Goal: Browse casually

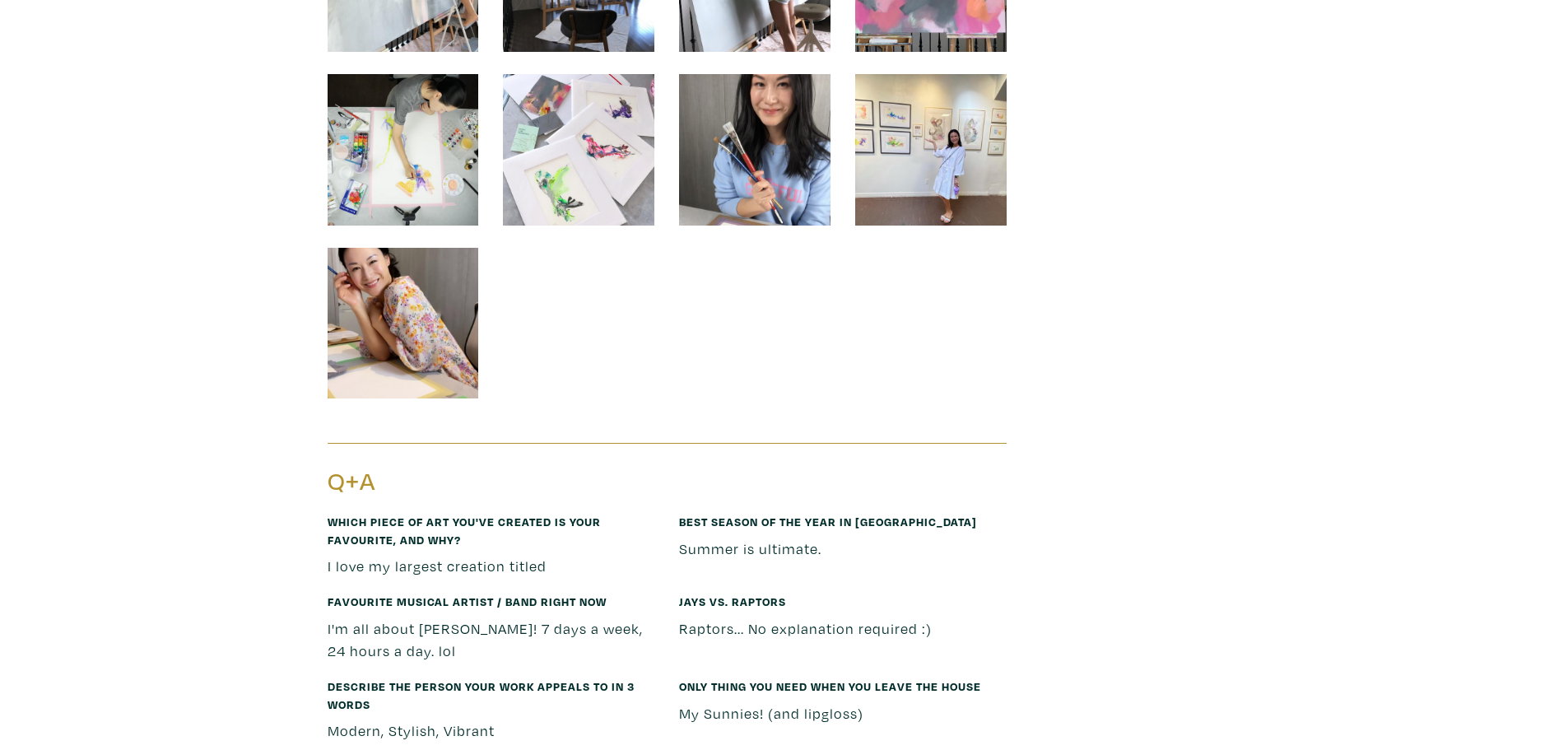
scroll to position [3211, 0]
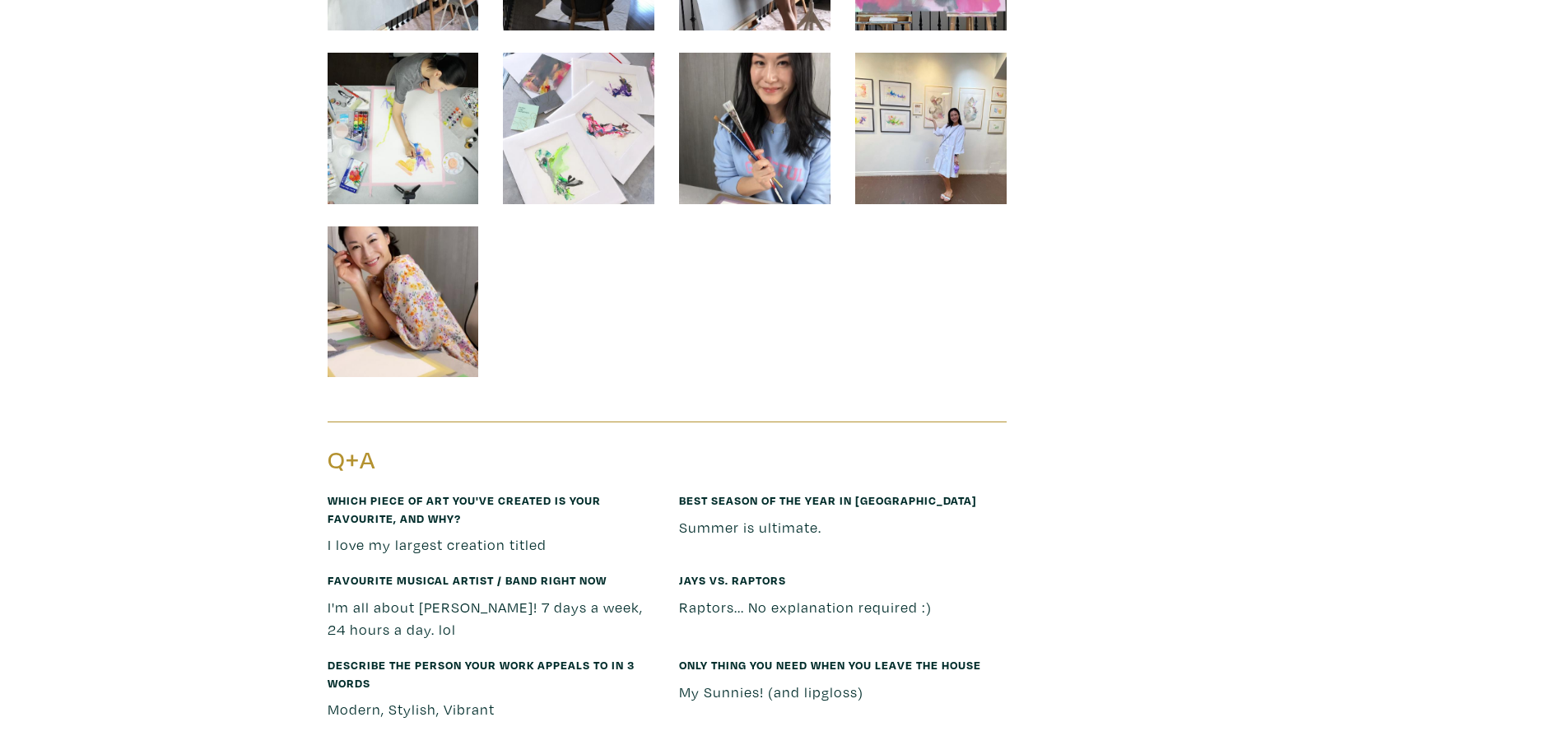
click at [393, 275] on img at bounding box center [403, 302] width 151 height 151
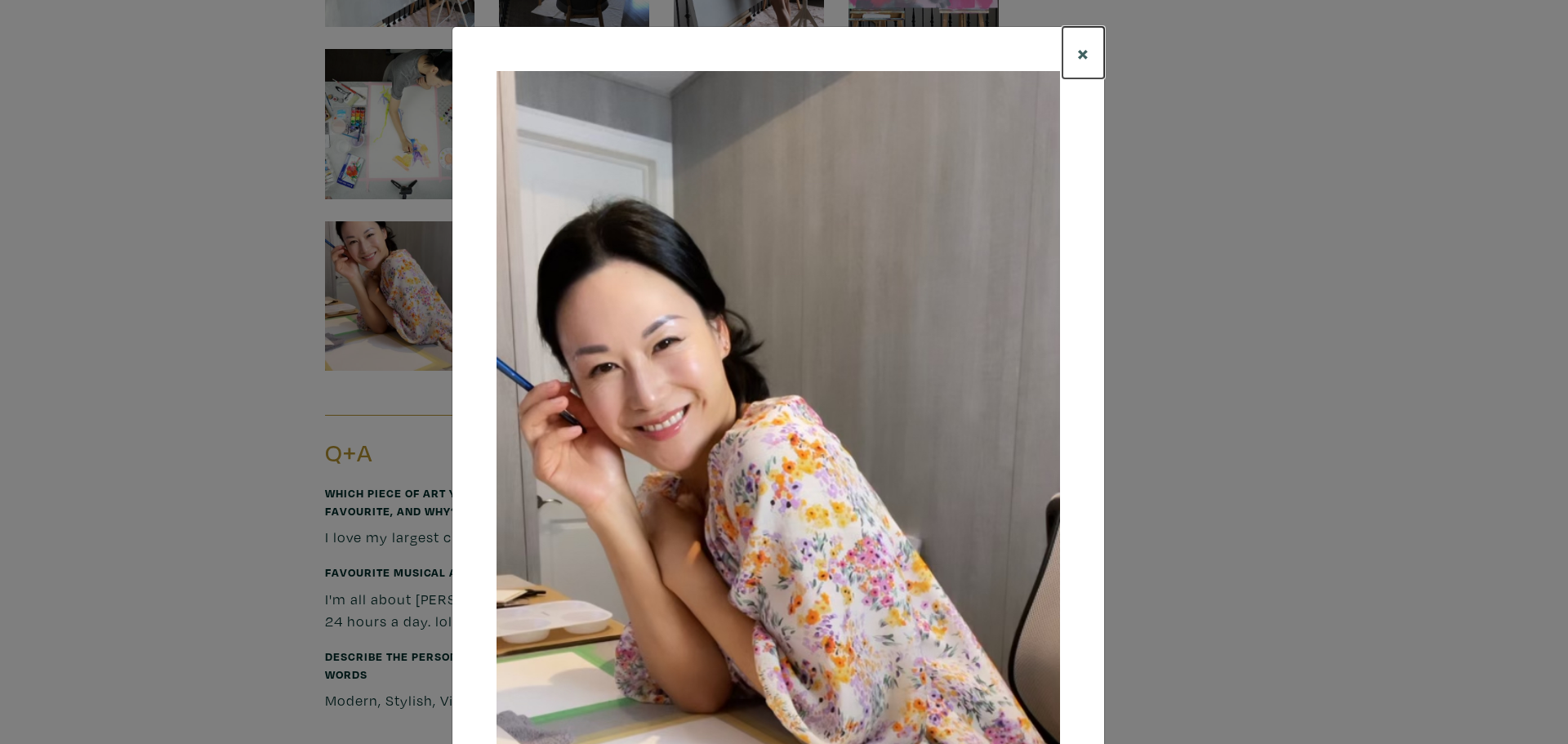
click at [1079, 51] on span "×" at bounding box center [1083, 52] width 12 height 29
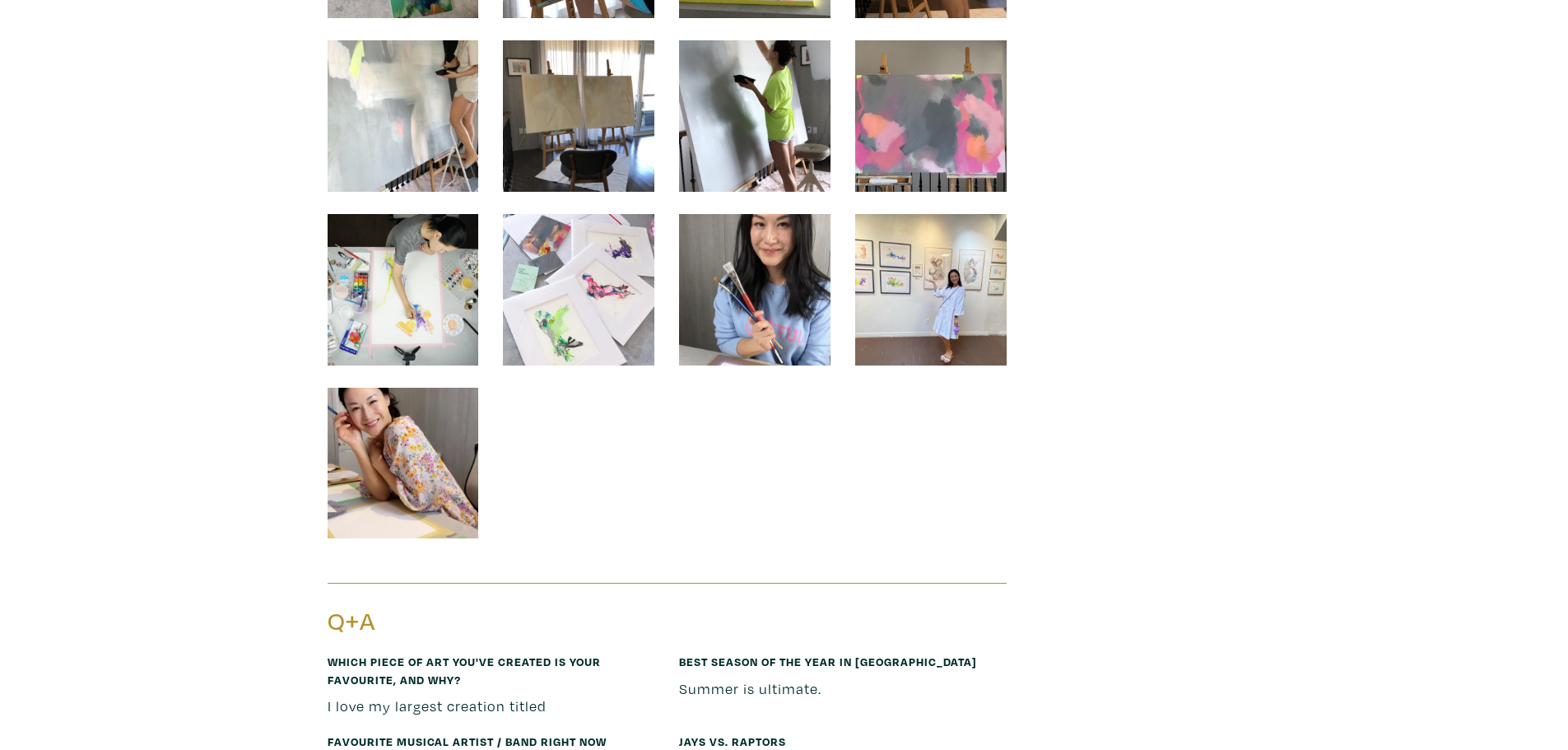
click at [930, 255] on img at bounding box center [931, 289] width 151 height 151
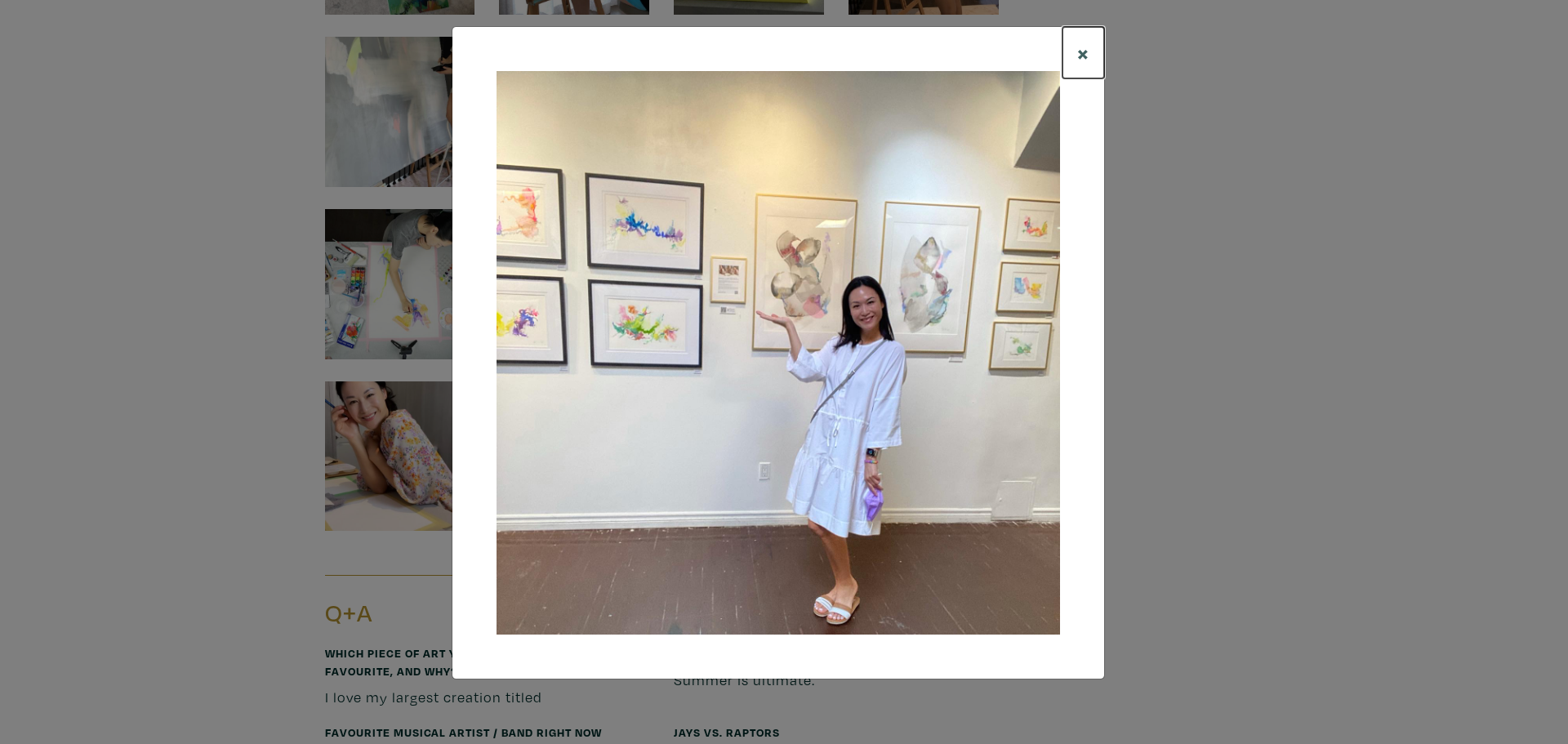
click at [1082, 51] on span "×" at bounding box center [1083, 52] width 12 height 29
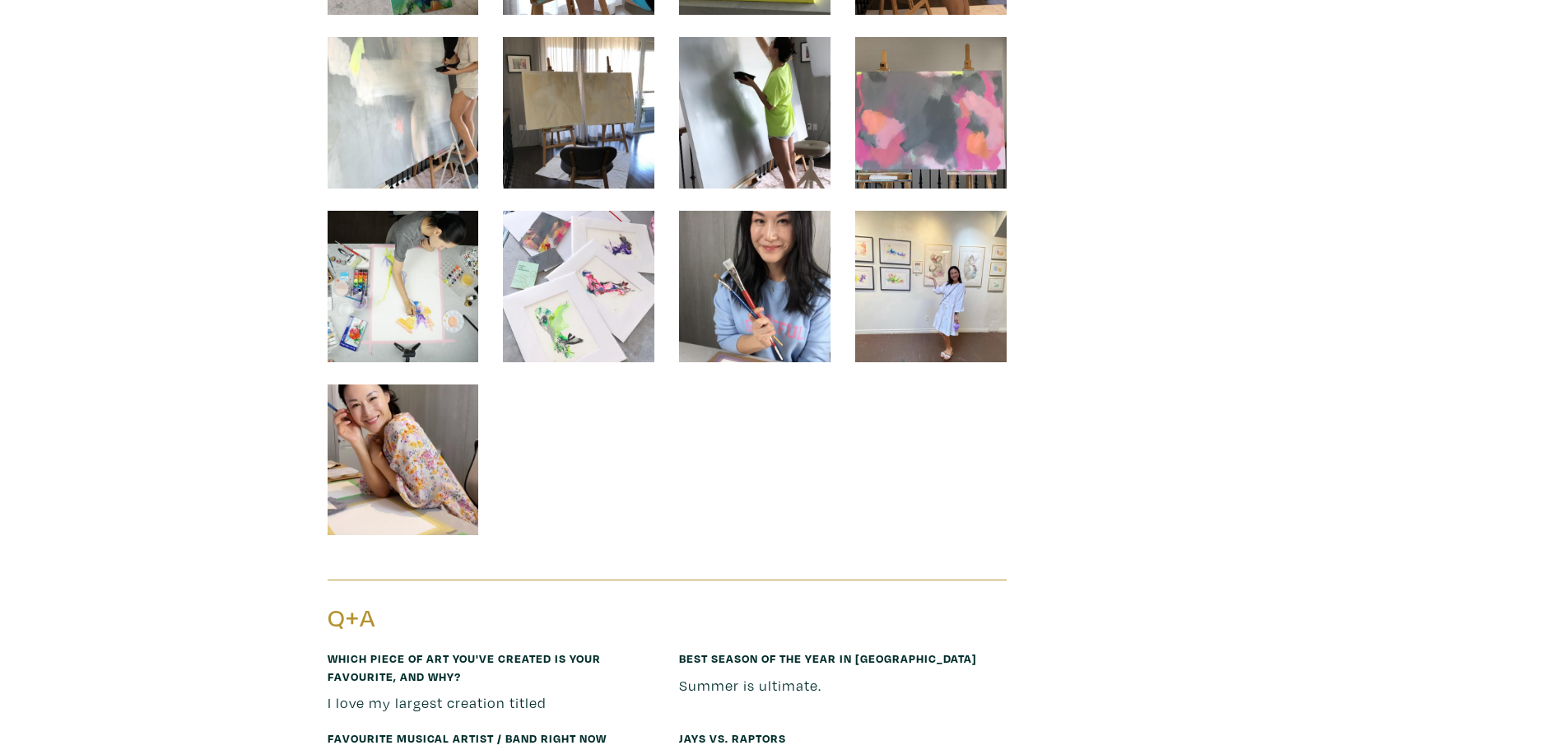
click at [799, 281] on img at bounding box center [754, 287] width 151 height 151
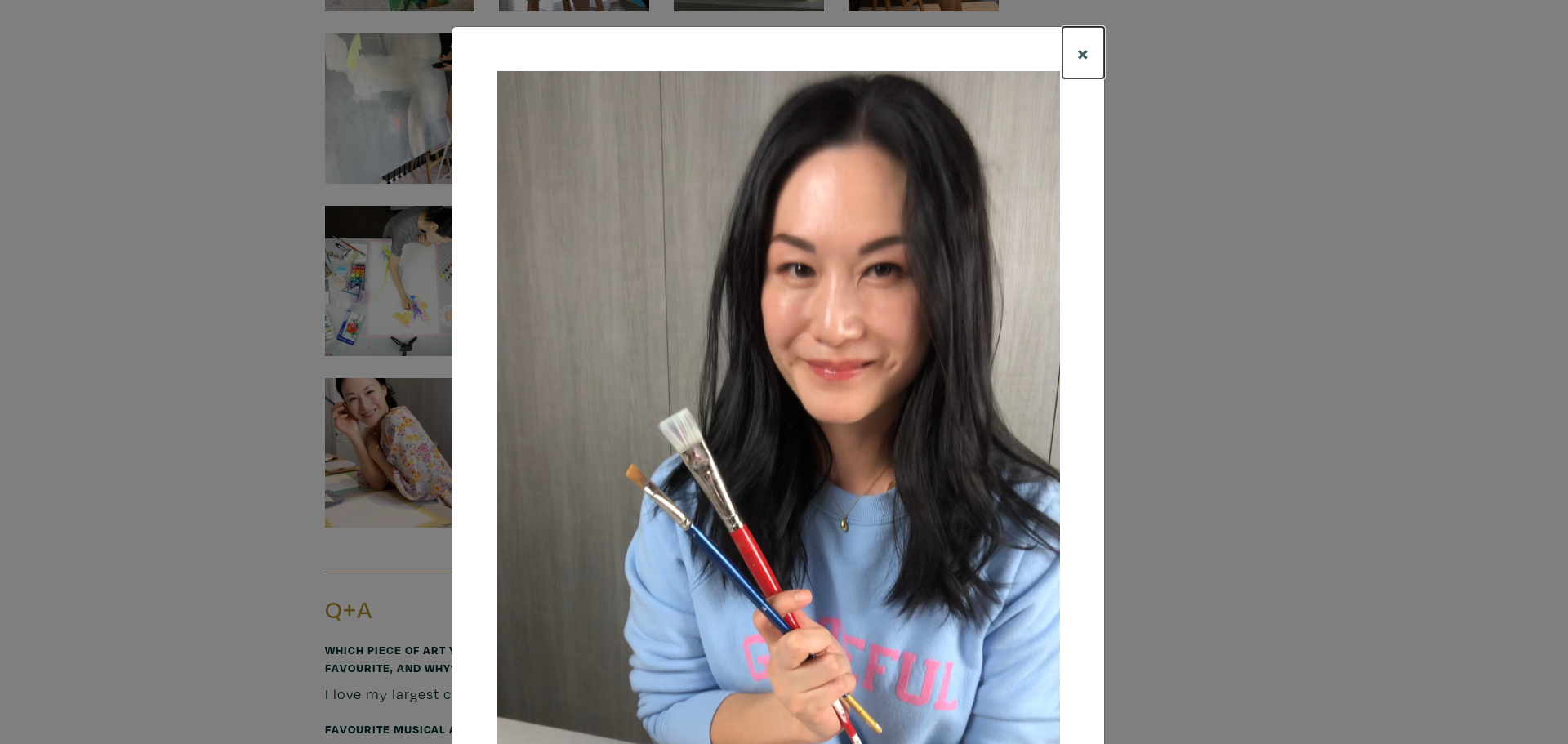
click at [1077, 47] on span "×" at bounding box center [1083, 52] width 12 height 29
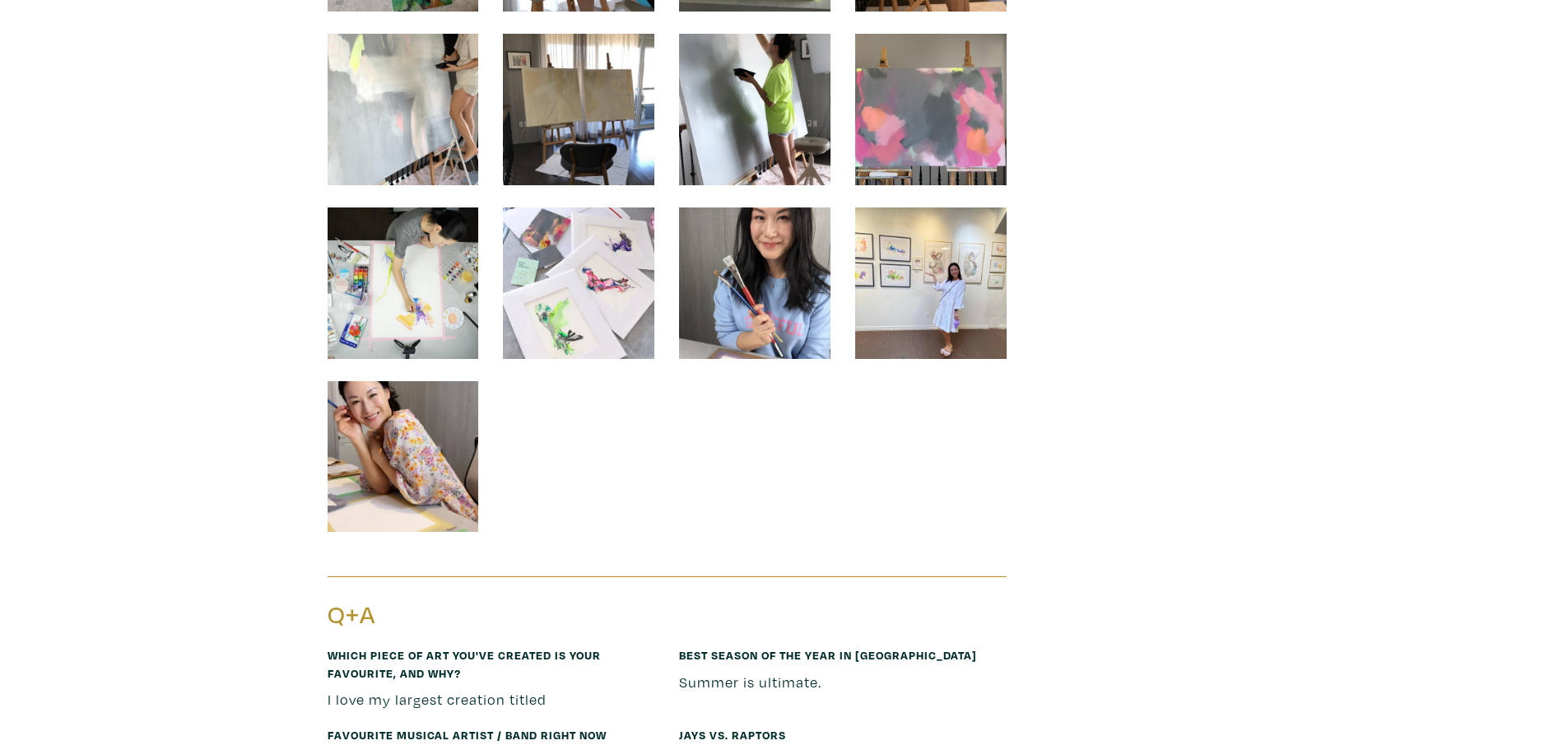
click at [411, 266] on img at bounding box center [403, 283] width 151 height 151
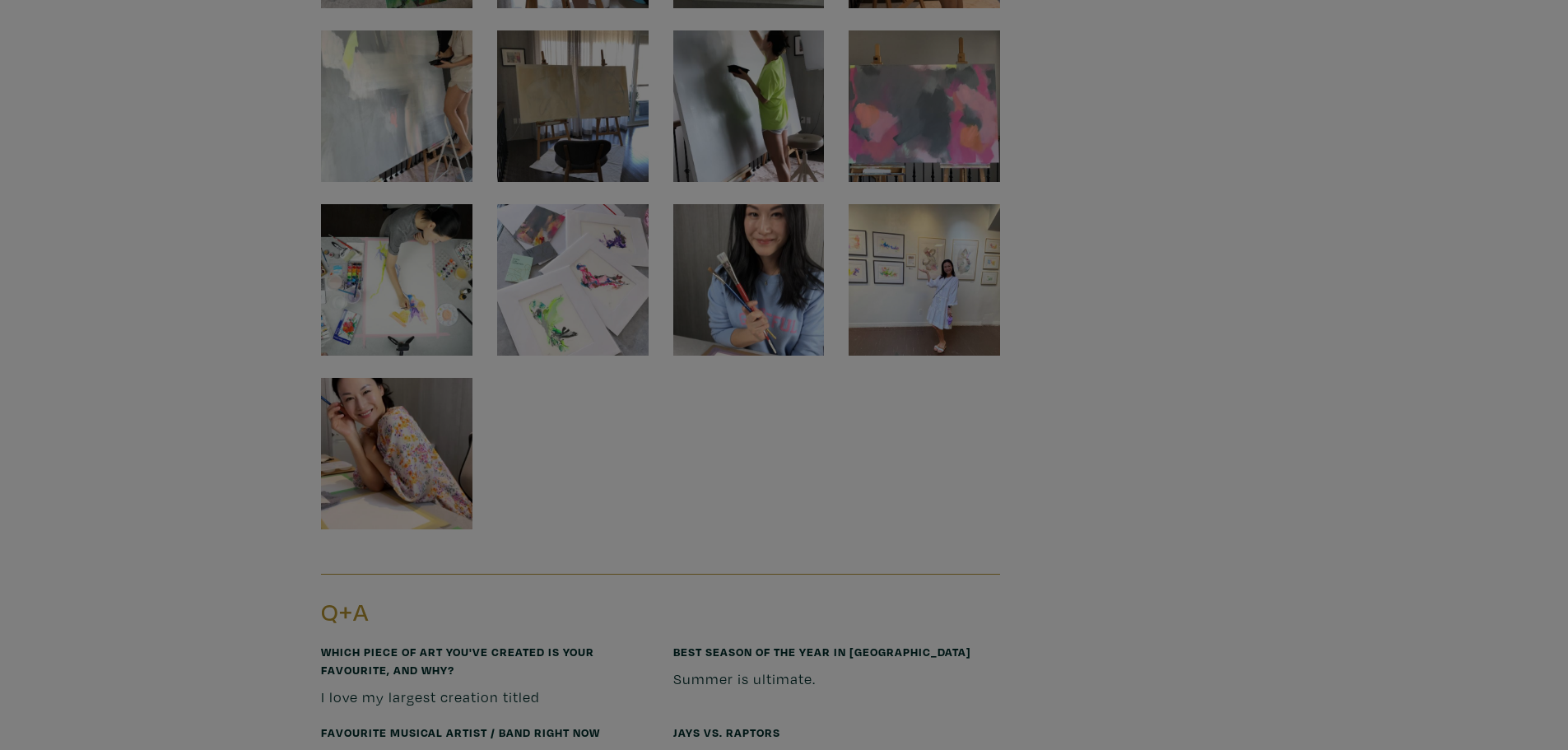
scroll to position [3059, 0]
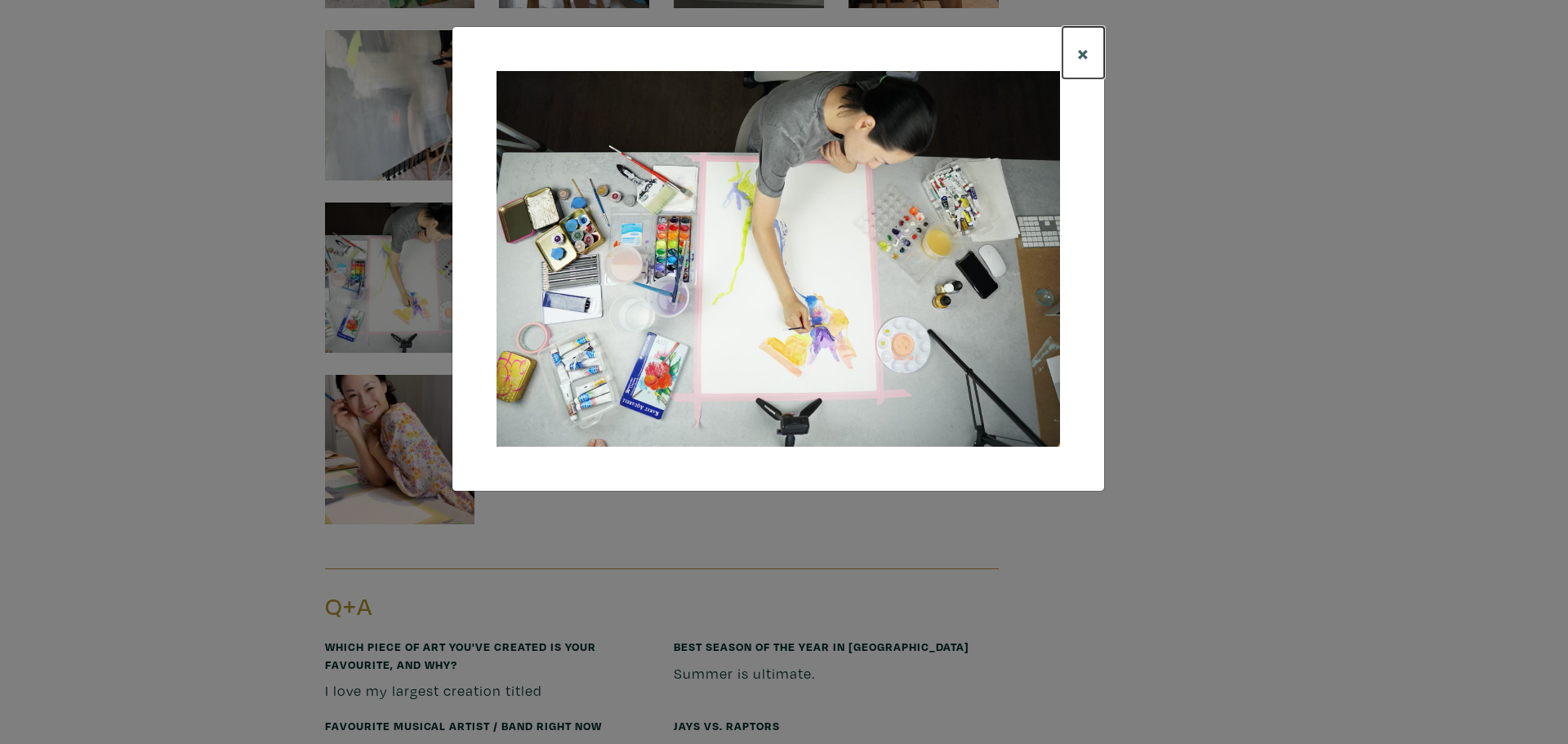
click at [1089, 57] on button "×" at bounding box center [1083, 52] width 42 height 51
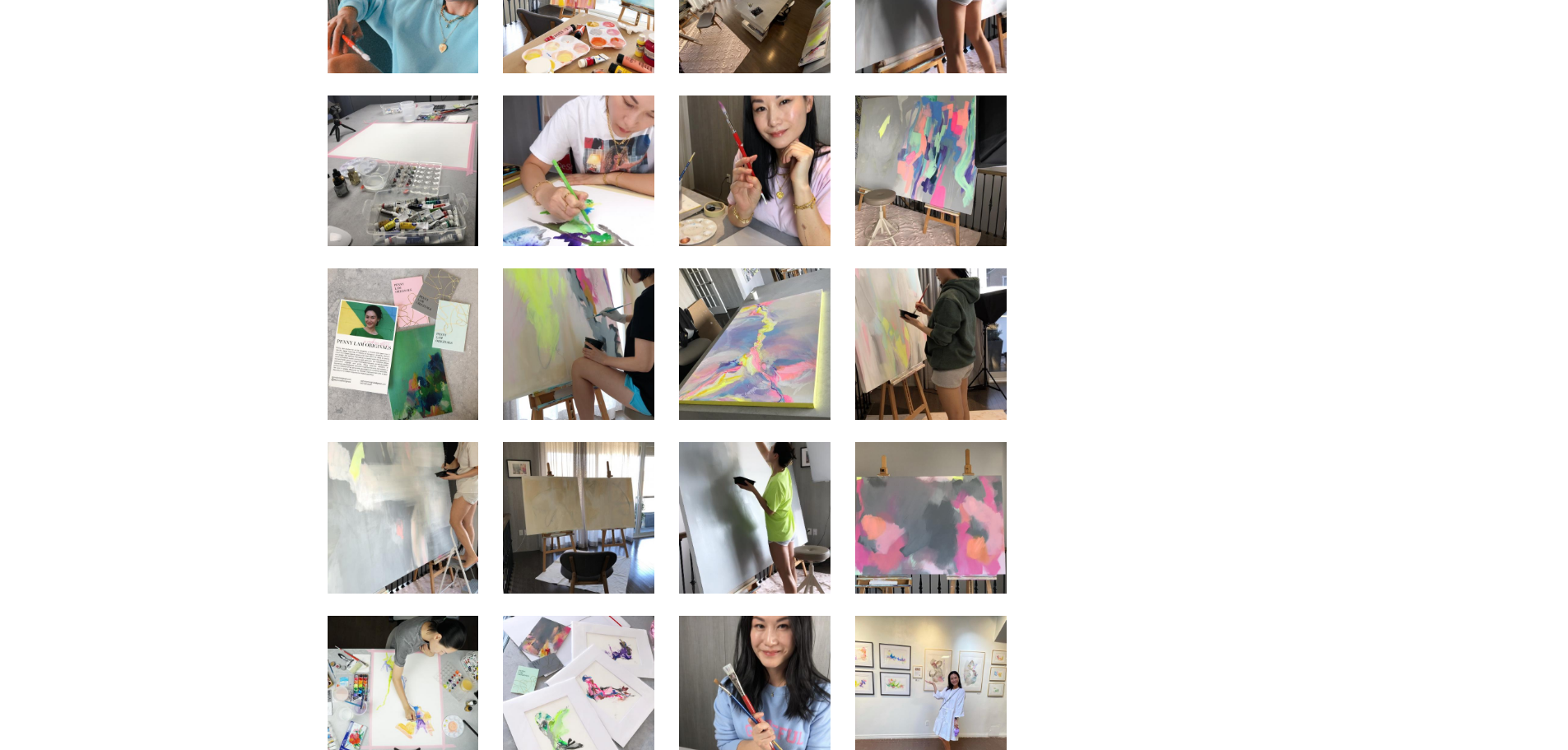
click at [756, 490] on img at bounding box center [754, 518] width 151 height 151
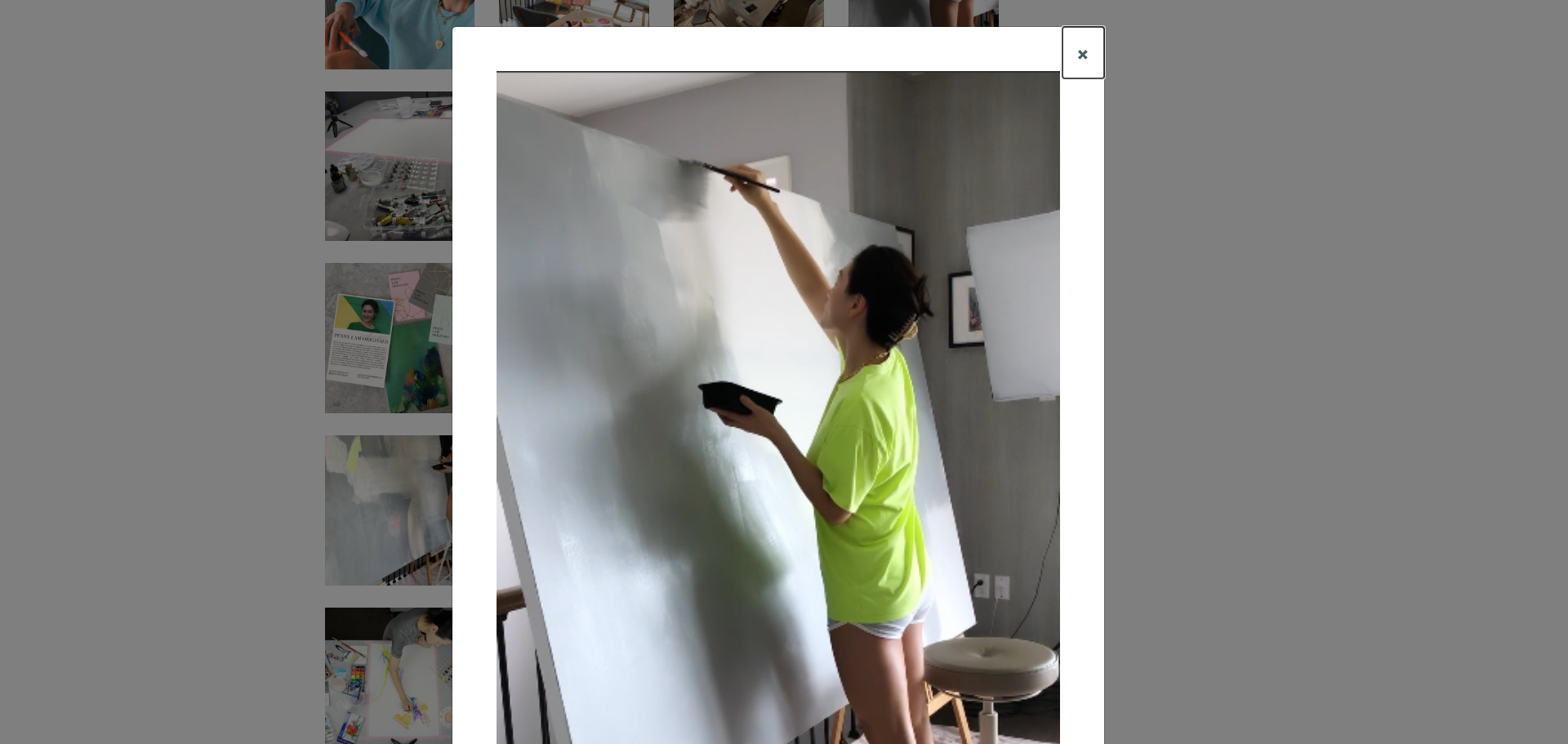
click at [1077, 46] on span "×" at bounding box center [1083, 52] width 12 height 29
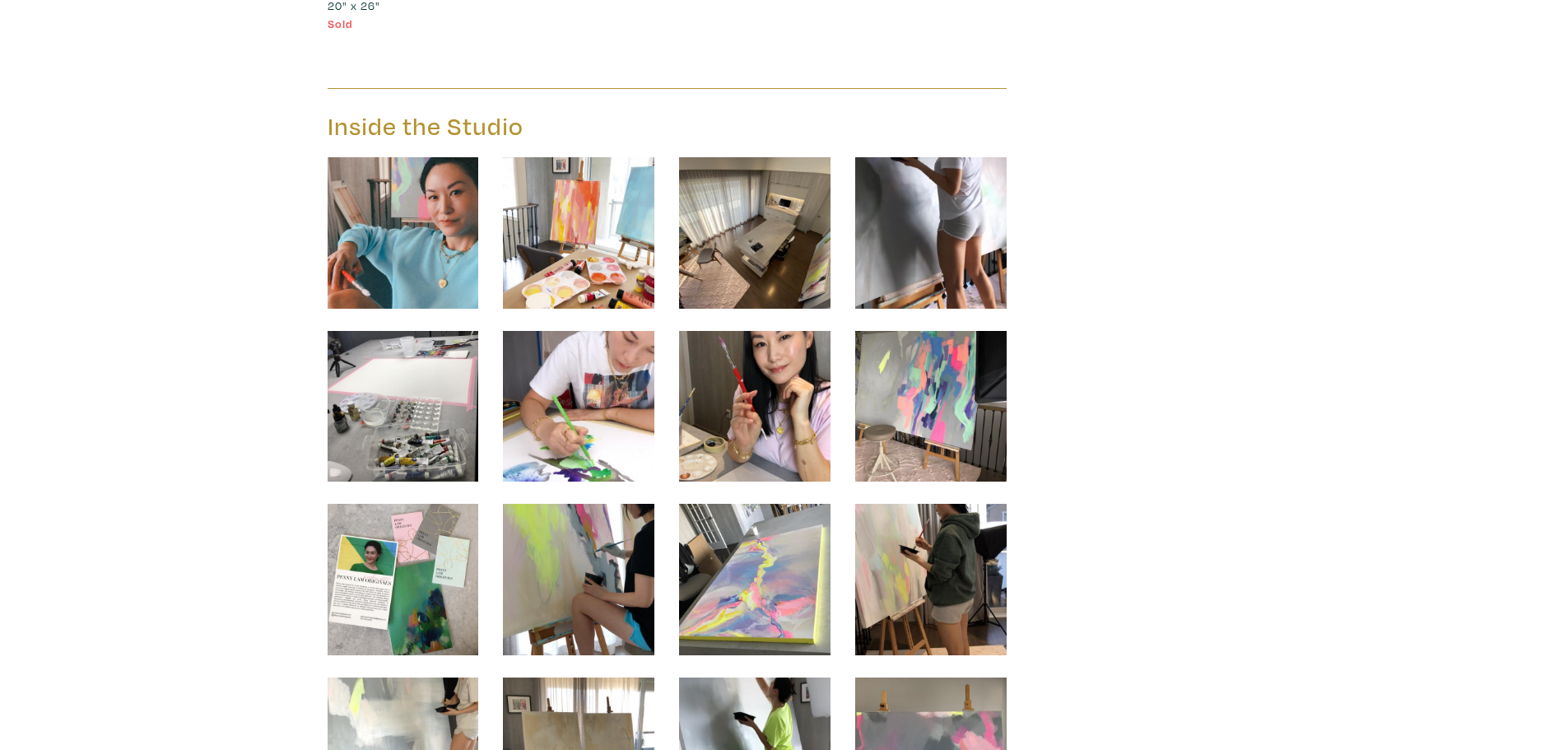
scroll to position [2321, 0]
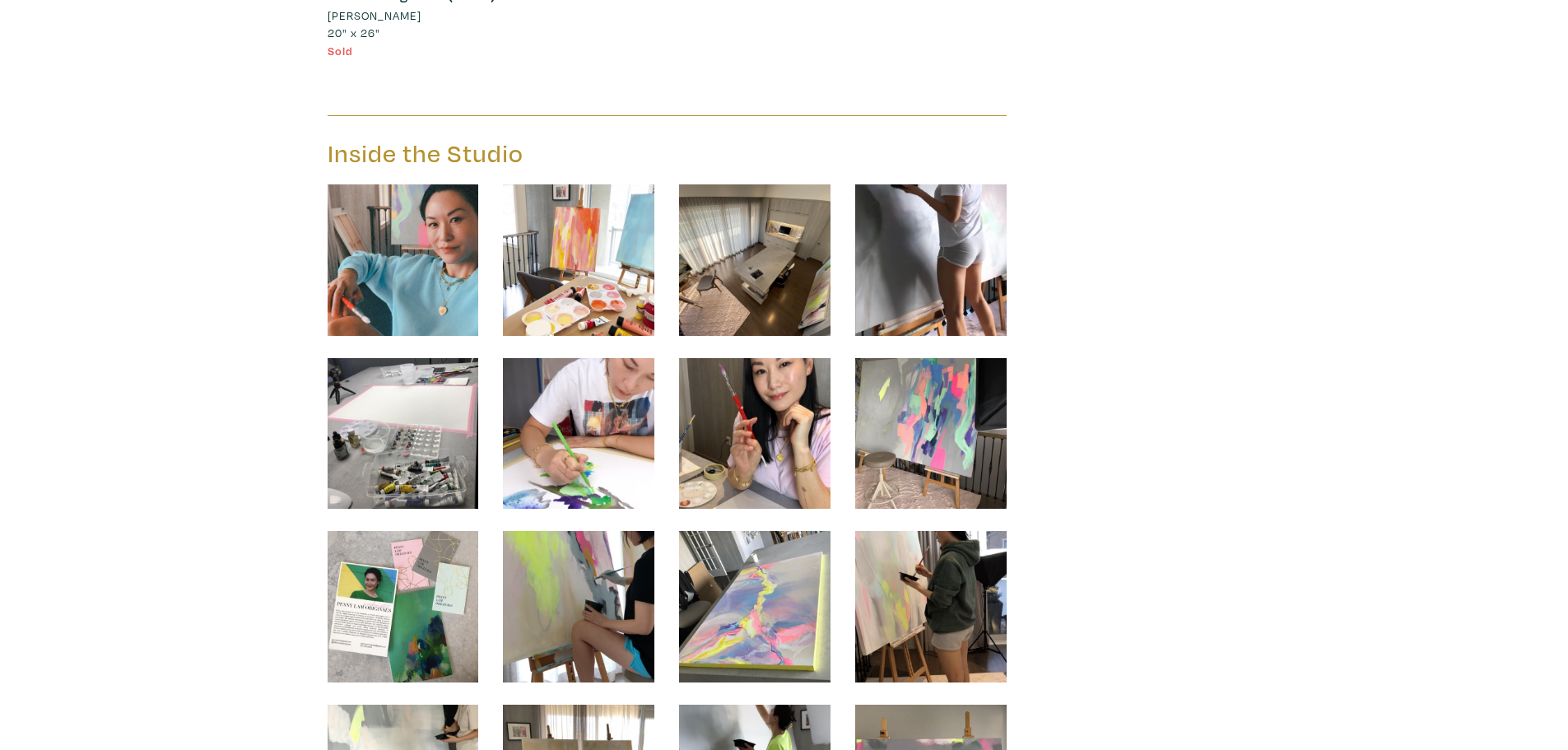
scroll to position [2305, 0]
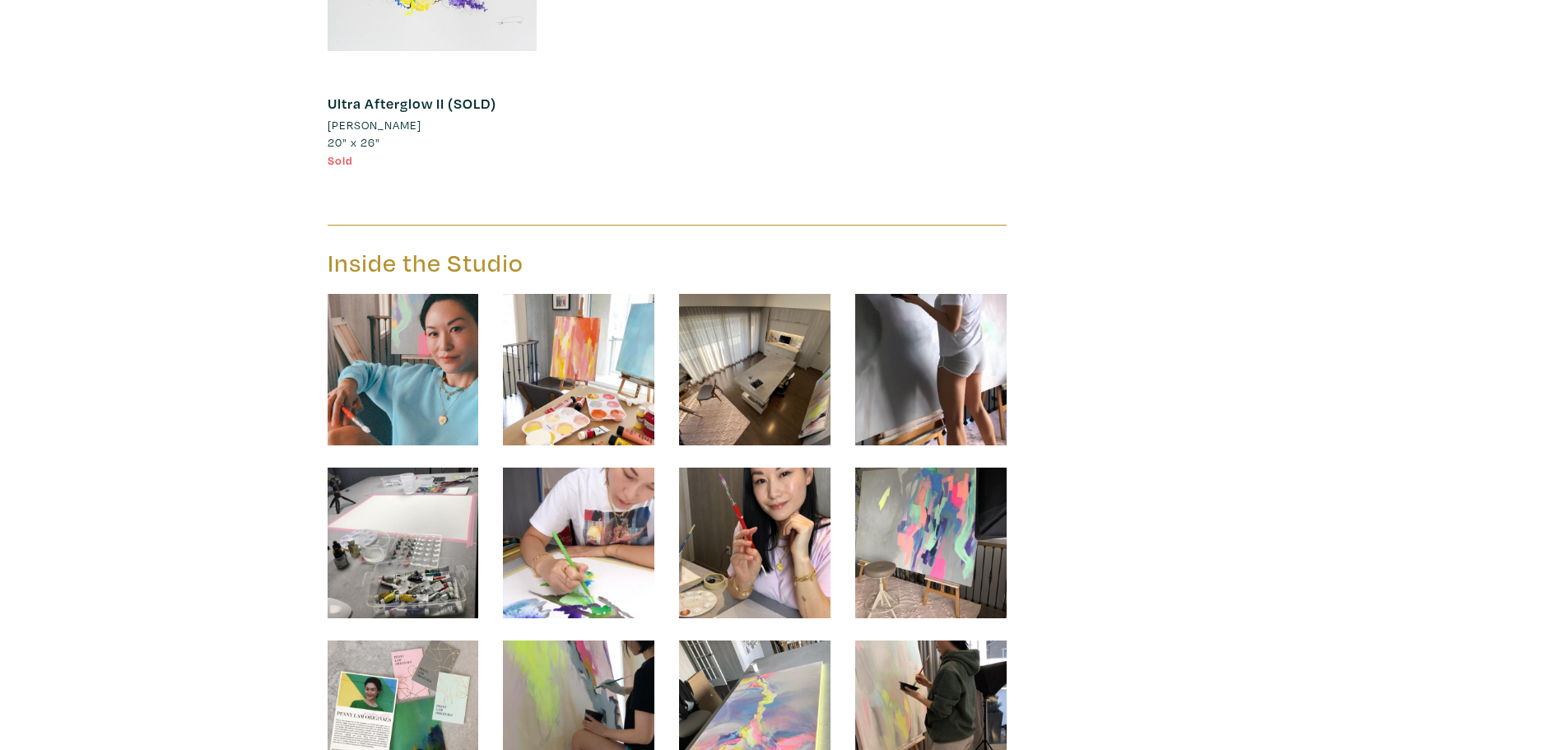
scroll to position [2305, 0]
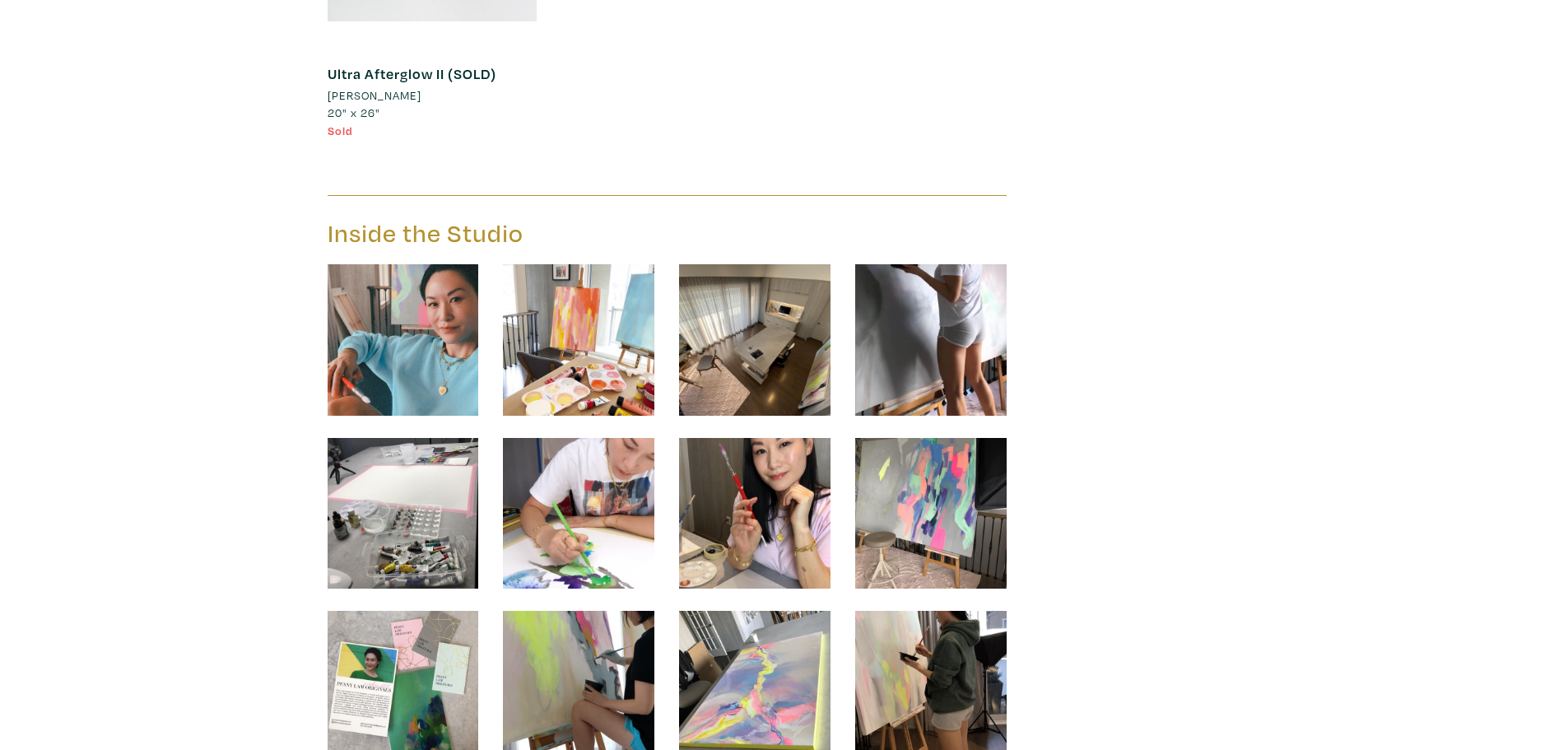
click at [769, 317] on img at bounding box center [754, 340] width 151 height 151
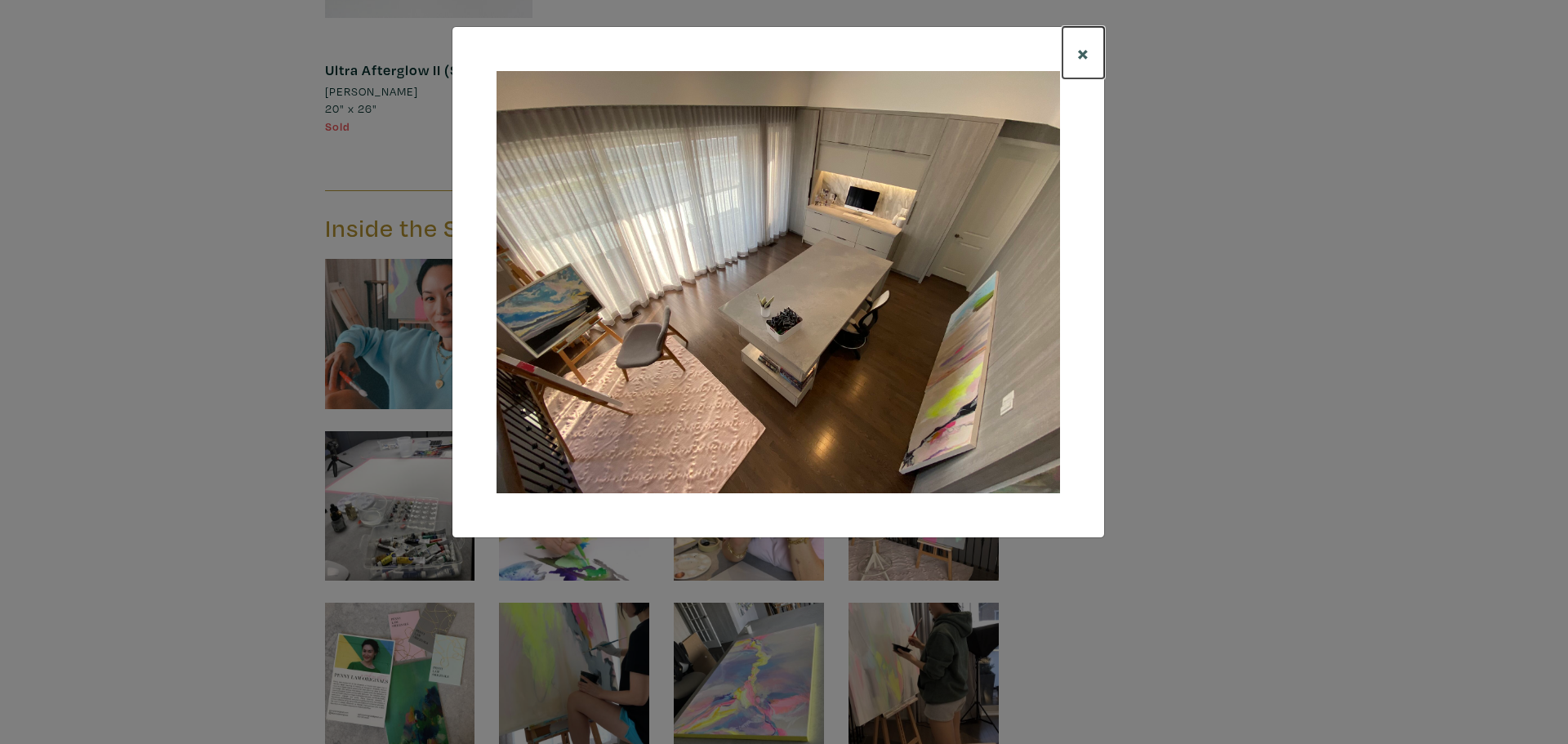
click at [1077, 60] on span "×" at bounding box center [1083, 52] width 12 height 29
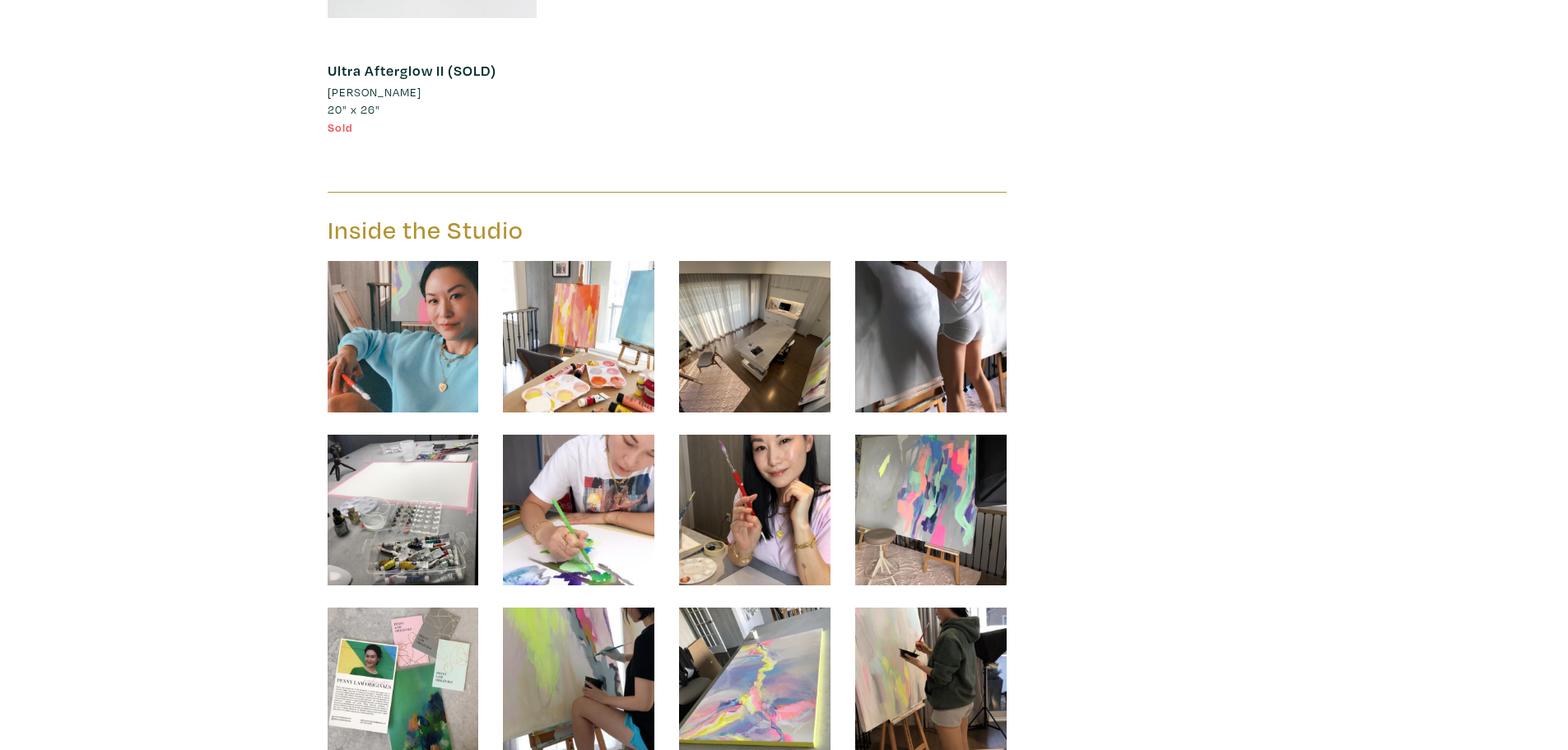
click at [368, 353] on img at bounding box center [403, 337] width 151 height 151
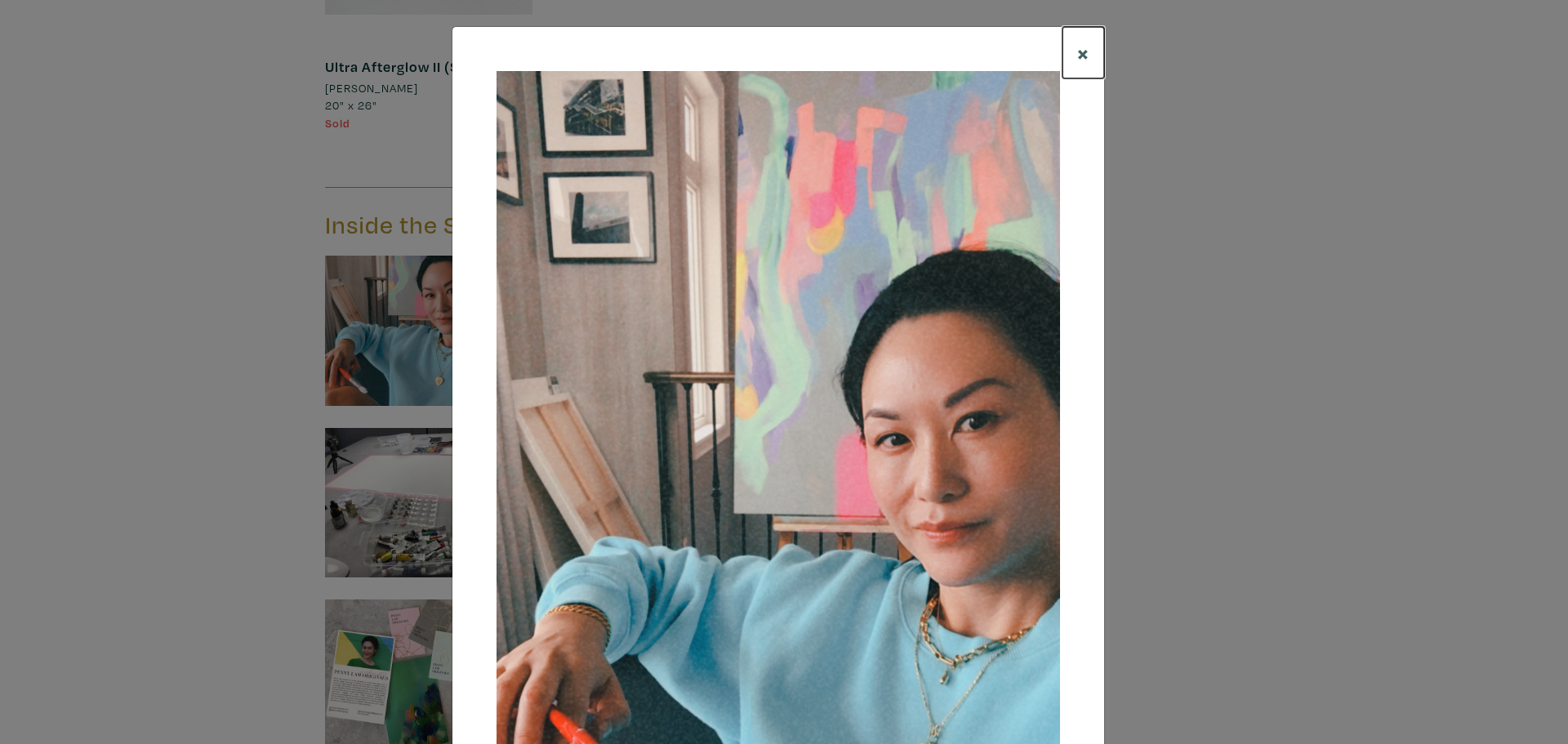
click at [1077, 58] on span "×" at bounding box center [1083, 52] width 12 height 29
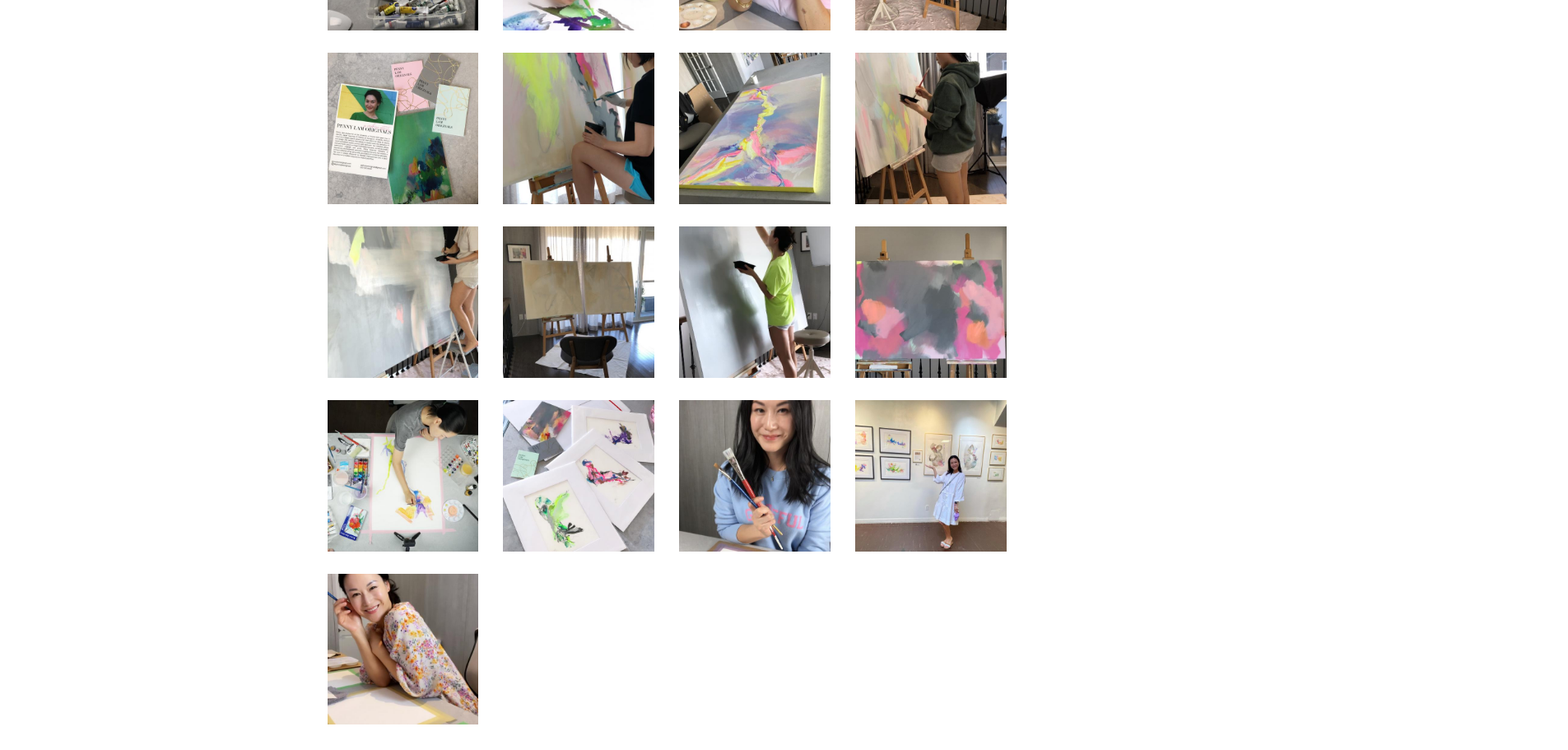
scroll to position [2888, 0]
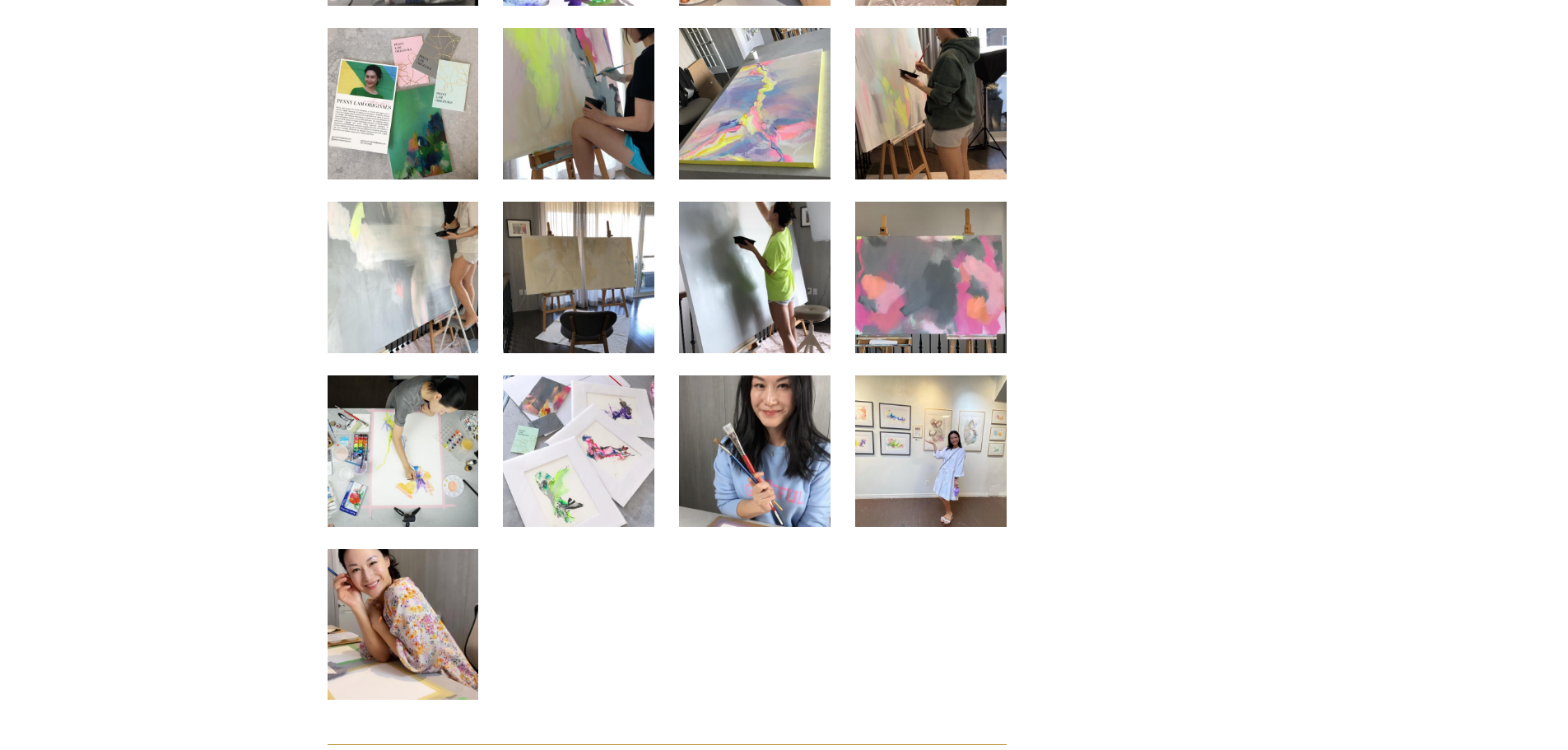
click at [776, 418] on img at bounding box center [754, 451] width 151 height 151
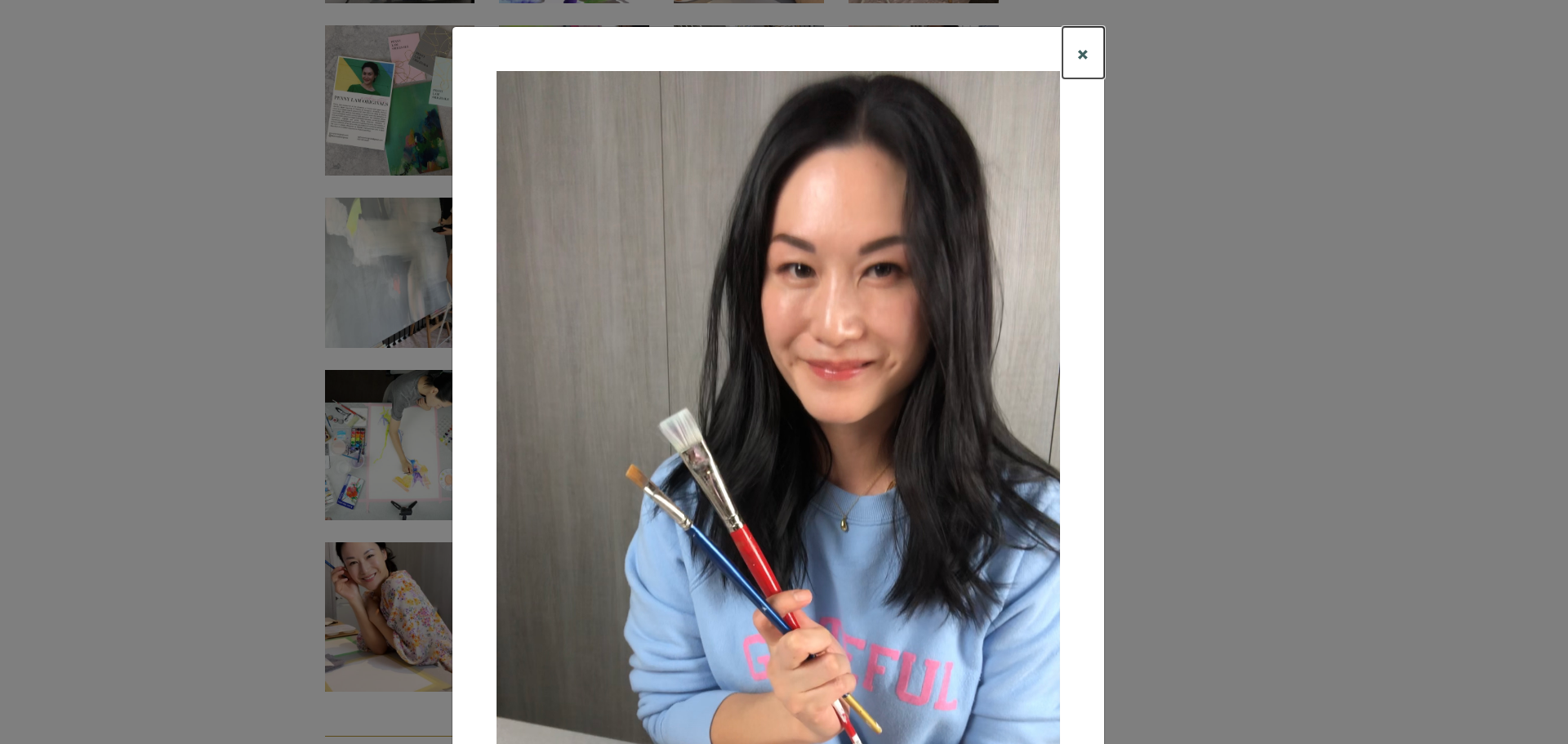
click at [1077, 52] on span "×" at bounding box center [1083, 52] width 12 height 29
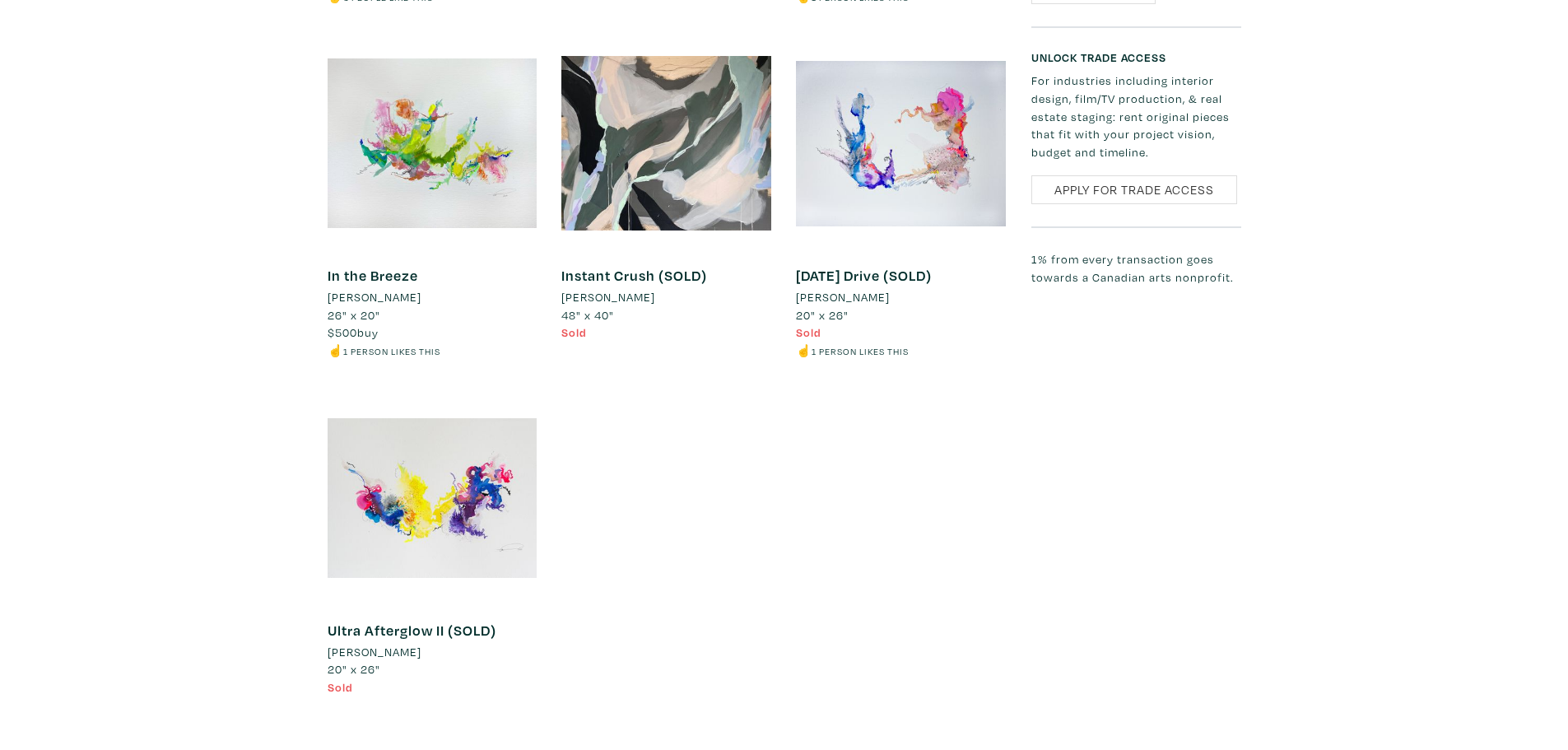
scroll to position [1573, 0]
